Goal: Information Seeking & Learning: Learn about a topic

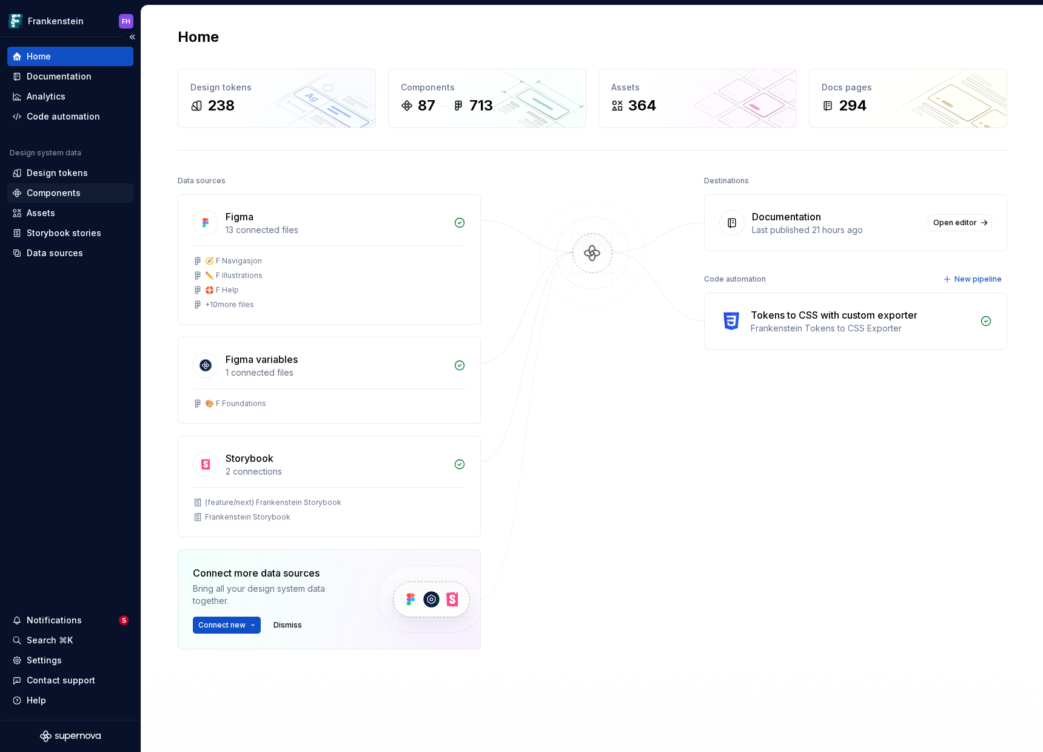
click at [66, 192] on div "Components" at bounding box center [54, 193] width 54 height 12
click at [65, 193] on div "Components" at bounding box center [54, 193] width 54 height 12
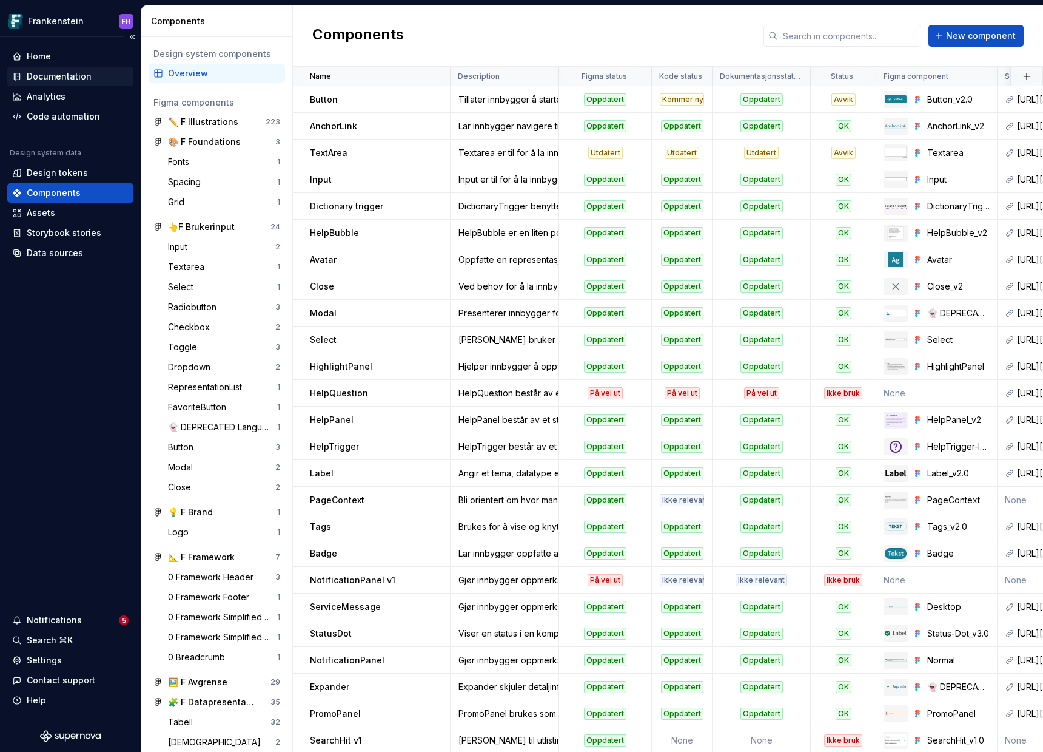
click at [78, 79] on div "Documentation" at bounding box center [59, 76] width 65 height 12
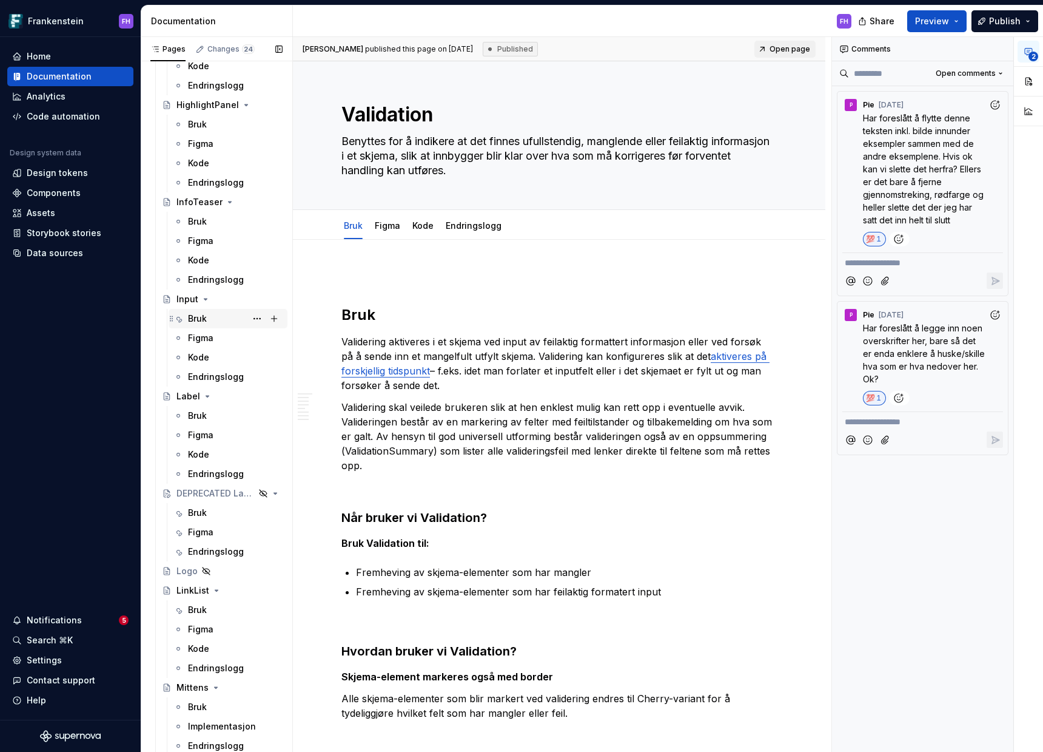
scroll to position [4031, 0]
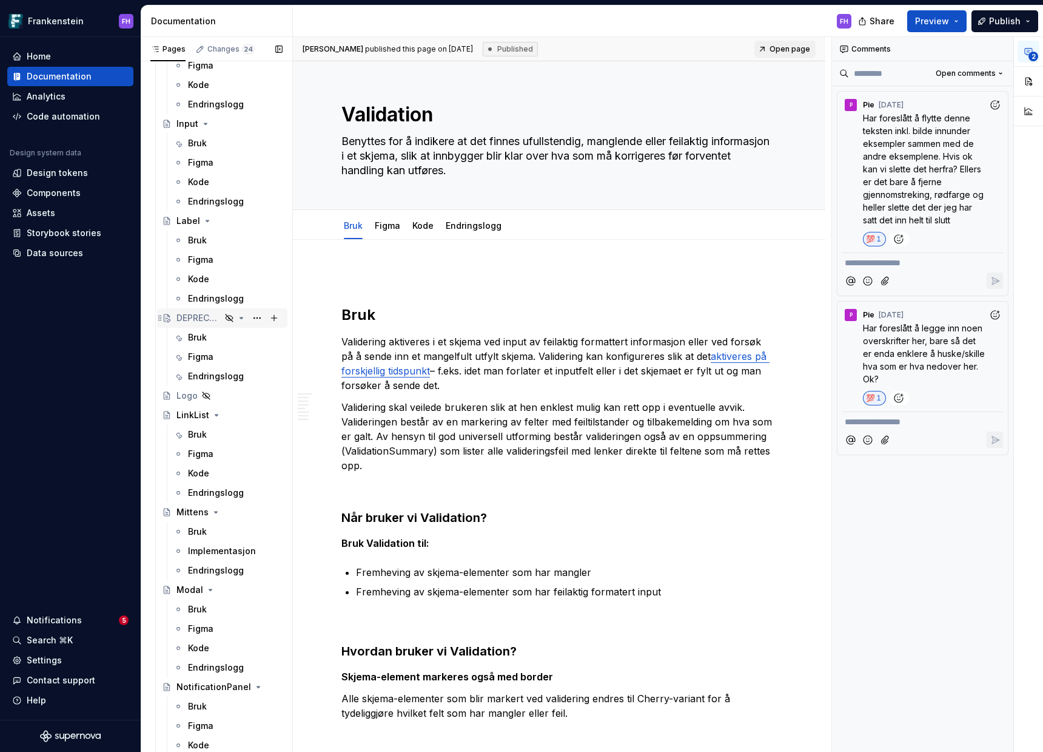
click at [189, 321] on div "DEPRECATED LanguageSelector" at bounding box center [199, 318] width 44 height 12
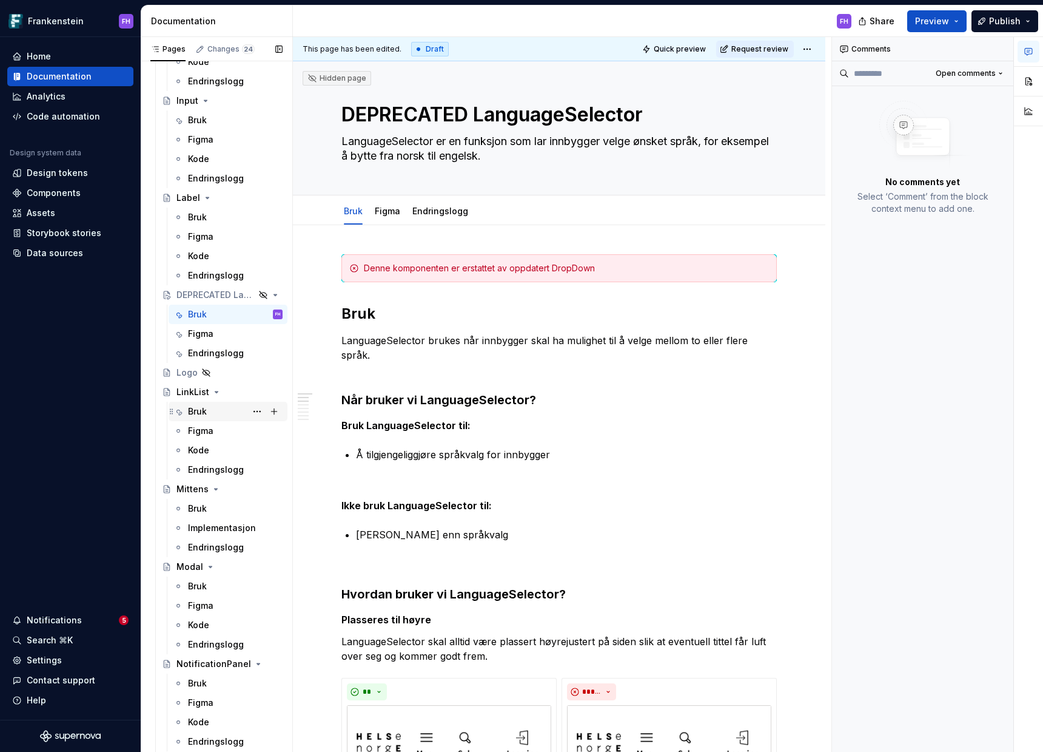
scroll to position [4058, 0]
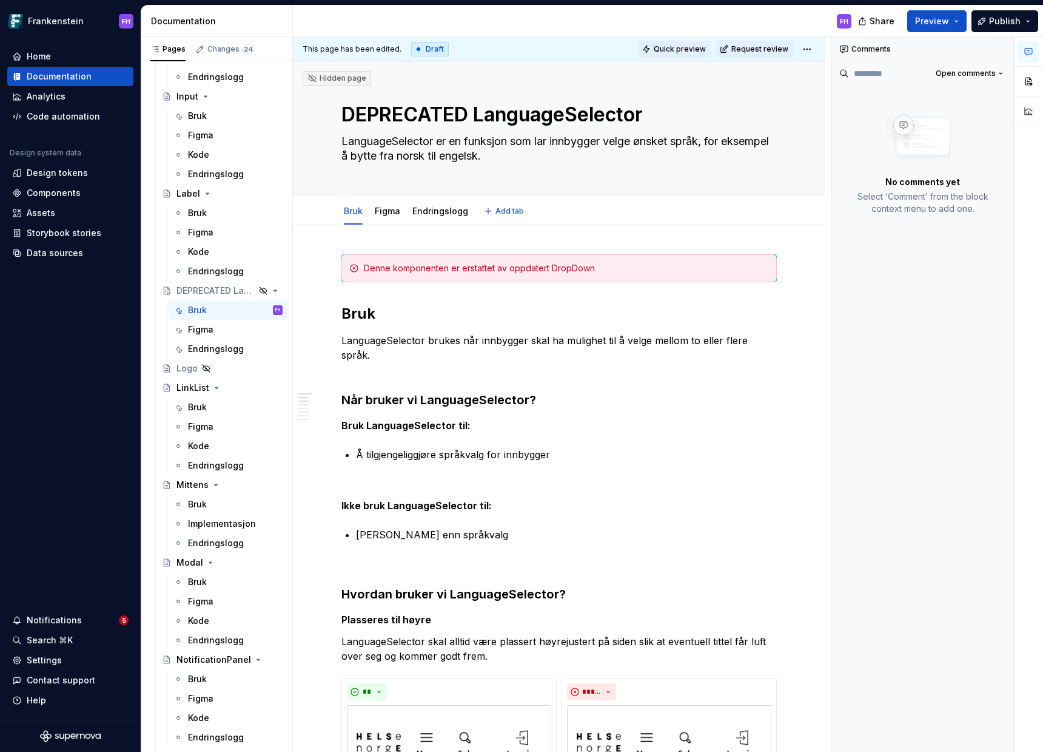
type textarea "*"
